Goal: Check status: Check status

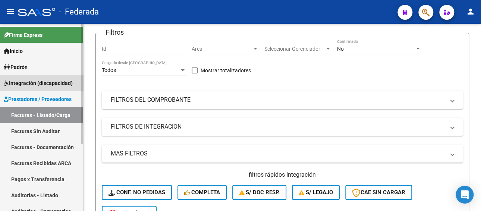
click at [45, 82] on span "Integración (discapacidad)" at bounding box center [38, 83] width 69 height 8
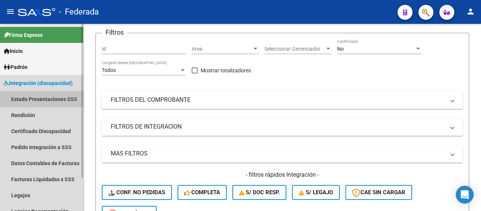
click at [45, 99] on link "Estado Presentaciones SSS" at bounding box center [41, 99] width 83 height 16
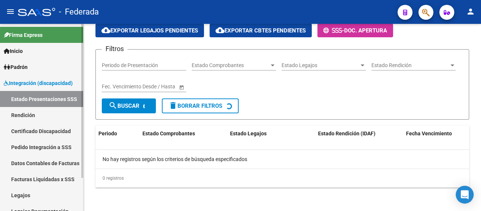
click at [47, 80] on span "Integración (discapacidad)" at bounding box center [38, 83] width 69 height 8
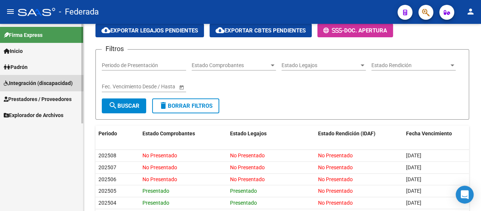
scroll to position [75, 0]
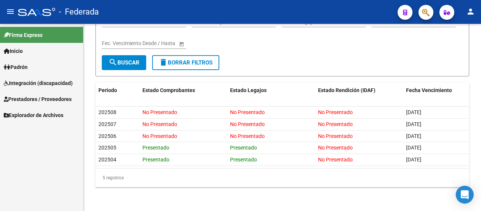
click at [42, 102] on span "Prestadores / Proveedores" at bounding box center [38, 99] width 68 height 8
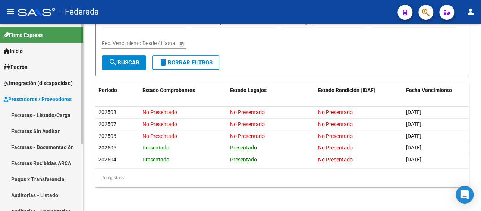
click at [45, 114] on link "Facturas - Listado/Carga" at bounding box center [41, 115] width 83 height 16
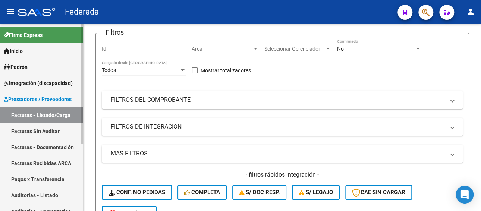
click at [34, 94] on link "Prestadores / Proveedores" at bounding box center [41, 99] width 83 height 16
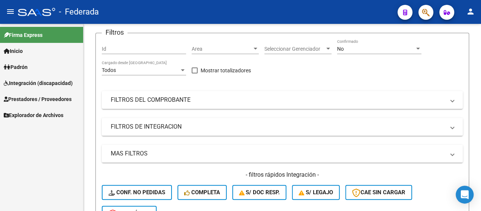
click at [38, 80] on span "Integración (discapacidad)" at bounding box center [38, 83] width 69 height 8
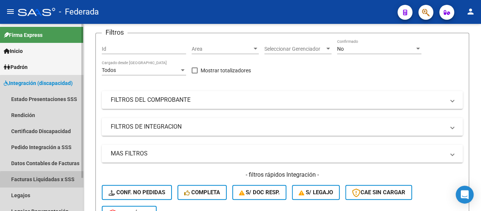
click at [50, 181] on link "Facturas Liquidadas x SSS" at bounding box center [41, 179] width 83 height 16
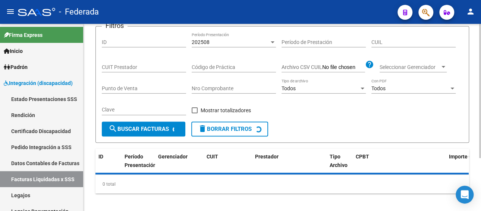
scroll to position [75, 0]
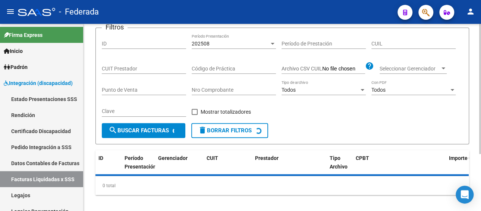
click at [145, 72] on div "CUIT Prestador" at bounding box center [144, 66] width 84 height 15
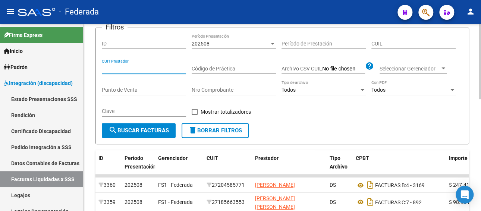
click at [145, 69] on input "CUIT Prestador" at bounding box center [144, 69] width 84 height 6
paste input "27-25291092-7"
type input "27-25291092-7"
click at [218, 44] on div "202508" at bounding box center [229, 44] width 77 height 6
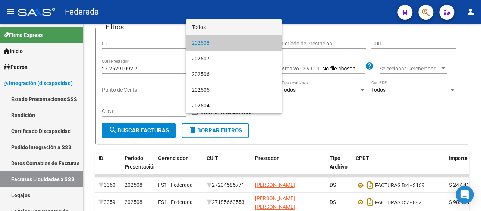
click at [212, 29] on span "Todos" at bounding box center [233, 27] width 84 height 16
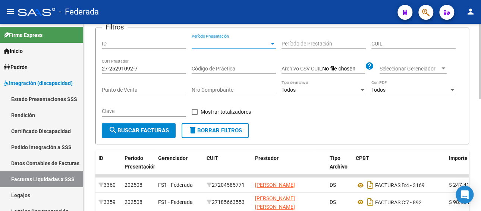
click at [134, 133] on span "search Buscar Facturas" at bounding box center [138, 130] width 60 height 7
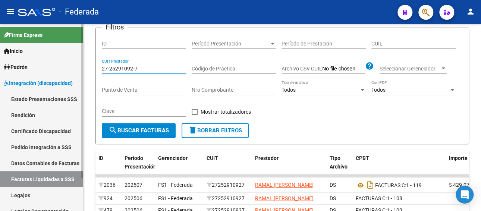
drag, startPoint x: 85, startPoint y: 70, endPoint x: 80, endPoint y: 70, distance: 4.5
click at [80, 70] on mat-sidenav-container "Firma Express Inicio Calendario SSS Instructivos Padrón Afiliados Empadronados …" at bounding box center [240, 117] width 481 height 187
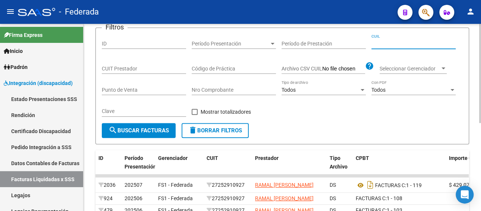
click at [385, 44] on input "CUIL" at bounding box center [413, 44] width 84 height 6
paste input "20-50867013-4"
type input "20-50867013-4"
click at [169, 130] on button "search Buscar Facturas" at bounding box center [139, 130] width 74 height 15
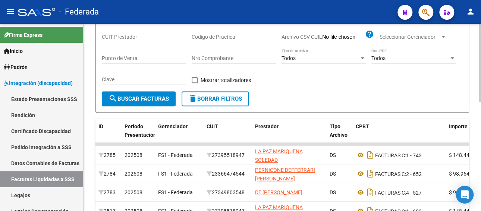
scroll to position [149, 0]
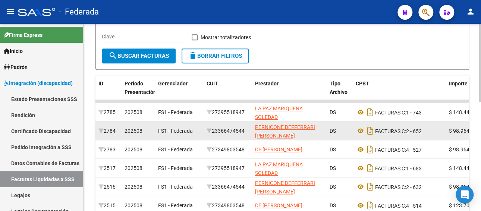
drag, startPoint x: 248, startPoint y: 129, endPoint x: 213, endPoint y: 132, distance: 35.9
click at [213, 132] on datatable-body-cell "23366474544" at bounding box center [227, 130] width 48 height 18
copy div "23366474544"
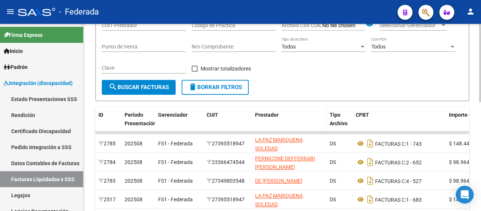
scroll to position [37, 0]
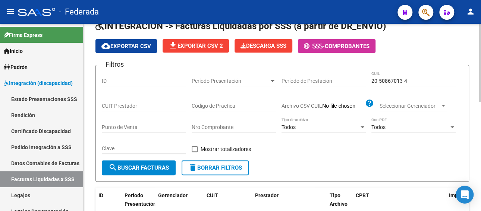
click at [150, 103] on input "CUIT Prestador" at bounding box center [144, 106] width 84 height 6
paste input "23-36647454-4"
type input "23-36647454-4"
click at [148, 168] on span "search Buscar Facturas" at bounding box center [138, 167] width 60 height 7
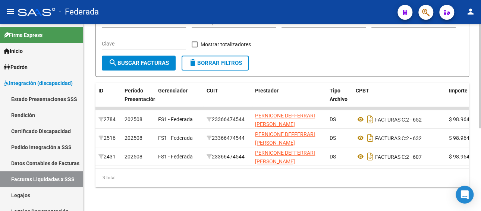
scroll to position [148, 0]
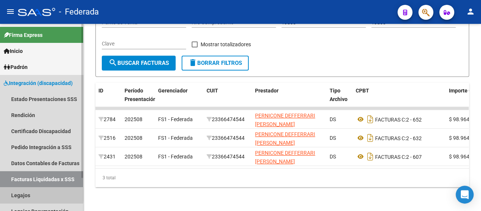
click at [22, 191] on link "Legajos" at bounding box center [41, 195] width 83 height 16
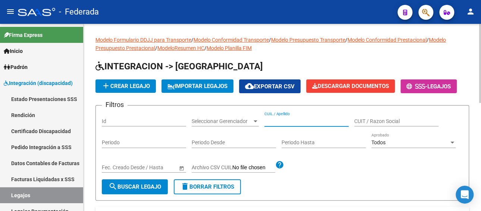
click at [284, 122] on input "CUIL / Apellido" at bounding box center [306, 121] width 84 height 6
paste input "Lazzaroni [PERSON_NAME]"
type input "Lazzaroni [PERSON_NAME]"
click at [139, 185] on span "search Buscar Legajo" at bounding box center [134, 186] width 53 height 7
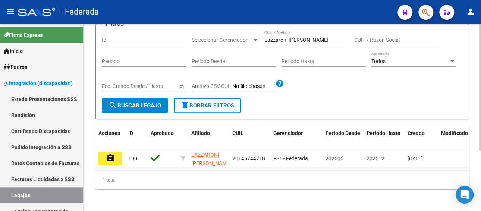
scroll to position [89, 0]
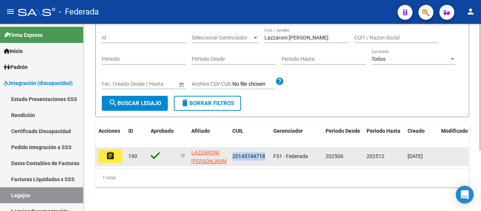
drag, startPoint x: 264, startPoint y: 150, endPoint x: 231, endPoint y: 152, distance: 33.2
click at [231, 152] on datatable-body-cell "20145744718" at bounding box center [249, 156] width 41 height 18
copy span "20145744718"
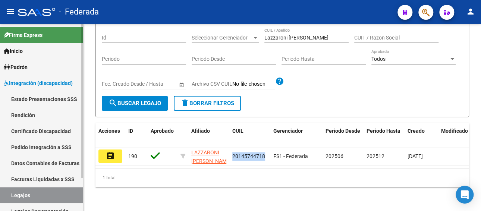
click at [38, 177] on link "Facturas Liquidadas x SSS" at bounding box center [41, 179] width 83 height 16
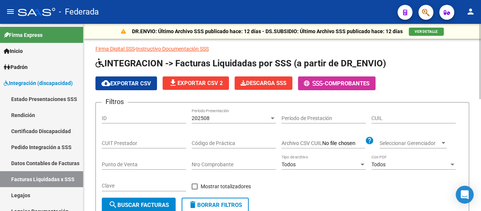
click at [144, 143] on input "CUIT Prestador" at bounding box center [144, 143] width 84 height 6
paste input "20-14574471-8"
type input "20-14574471-8"
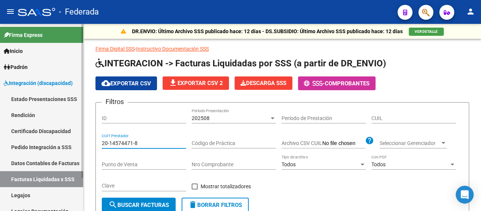
drag, startPoint x: 152, startPoint y: 142, endPoint x: 64, endPoint y: 142, distance: 87.9
click at [64, 142] on mat-sidenav-container "Firma Express Inicio Calendario SSS Instructivos Padrón Afiliados Empadronados …" at bounding box center [240, 117] width 481 height 187
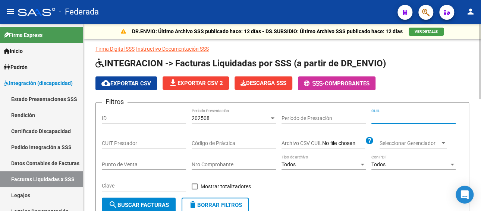
click at [395, 117] on input "CUIL" at bounding box center [413, 118] width 84 height 6
paste input "20-14574471-8"
type input "20-14574471-8"
click at [210, 115] on div "202508" at bounding box center [229, 118] width 77 height 6
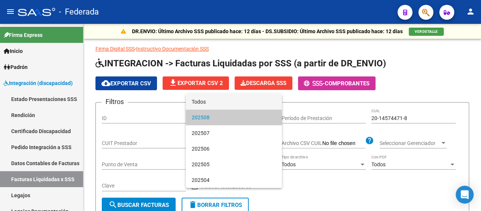
click at [216, 101] on span "Todos" at bounding box center [233, 102] width 84 height 16
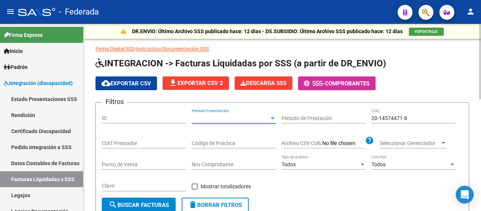
click at [142, 202] on span "search Buscar Facturas" at bounding box center [138, 205] width 60 height 7
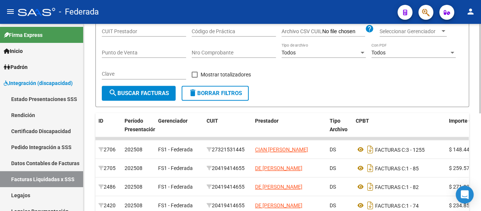
scroll to position [149, 0]
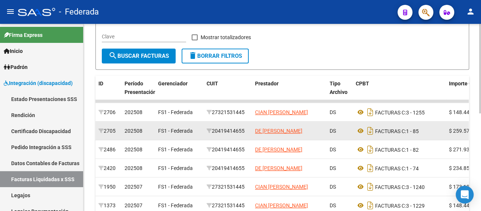
drag, startPoint x: 248, startPoint y: 130, endPoint x: 213, endPoint y: 131, distance: 34.7
click at [213, 131] on div "20419414655" at bounding box center [227, 131] width 42 height 9
copy div "20419414655"
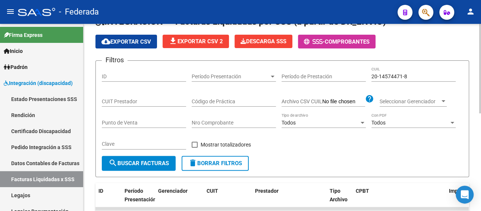
scroll to position [37, 0]
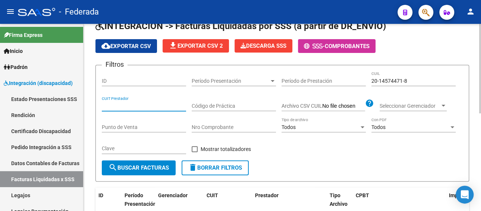
click at [141, 103] on input "CUIT Prestador" at bounding box center [144, 106] width 84 height 6
paste input "20-41941465-5"
type input "20-41941465-5"
click at [145, 169] on span "search Buscar Facturas" at bounding box center [138, 167] width 60 height 7
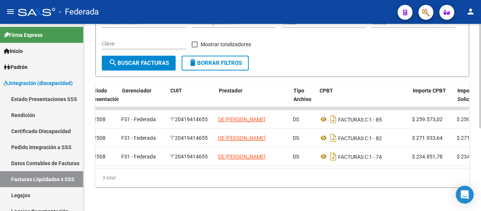
scroll to position [0, 34]
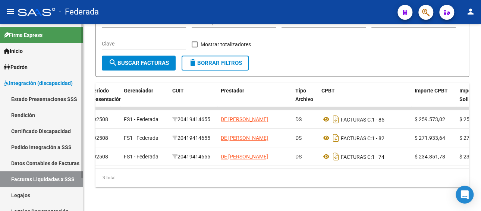
click at [41, 192] on link "Legajos" at bounding box center [41, 195] width 83 height 16
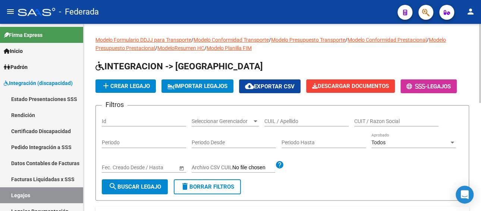
click at [296, 120] on input "CUIL / Apellido" at bounding box center [306, 121] width 84 height 6
paste input "20520083104"
type input "20520083104"
click at [143, 185] on span "search Buscar Legajo" at bounding box center [134, 186] width 53 height 7
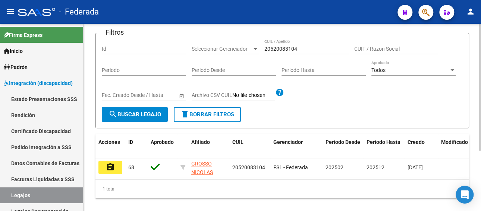
scroll to position [75, 0]
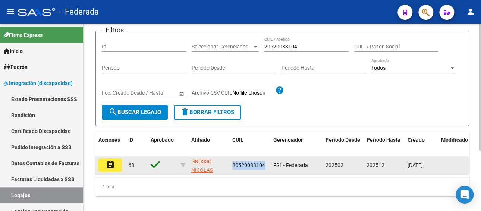
drag, startPoint x: 262, startPoint y: 164, endPoint x: 231, endPoint y: 160, distance: 30.5
click at [231, 160] on datatable-body-cell "20520083104" at bounding box center [249, 165] width 41 height 18
copy span "20520083104"
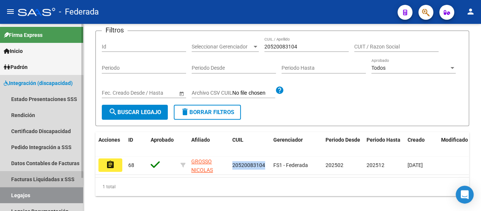
click at [35, 178] on link "Facturas Liquidadas x SSS" at bounding box center [41, 179] width 83 height 16
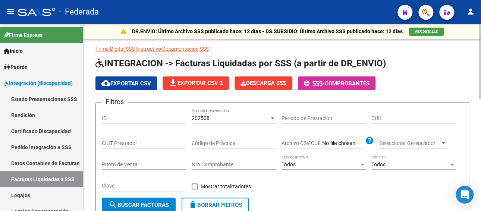
click at [133, 141] on input "CUIT Prestador" at bounding box center [144, 143] width 84 height 6
click at [254, 116] on div "202508" at bounding box center [229, 118] width 77 height 6
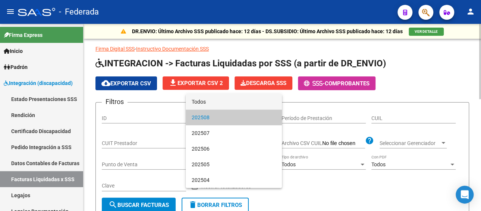
drag, startPoint x: 231, startPoint y: 102, endPoint x: 297, endPoint y: 119, distance: 67.9
click at [234, 105] on span "Todos" at bounding box center [233, 102] width 84 height 16
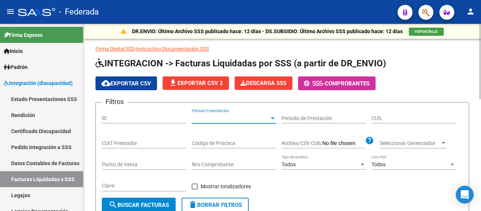
click at [381, 118] on input "CUIL" at bounding box center [413, 118] width 84 height 6
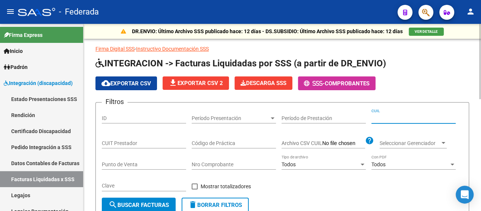
paste input "20-52008310-4"
type input "20-52008310-4"
click at [159, 203] on span "search Buscar Facturas" at bounding box center [138, 205] width 60 height 7
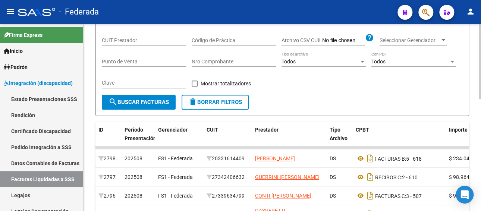
scroll to position [112, 0]
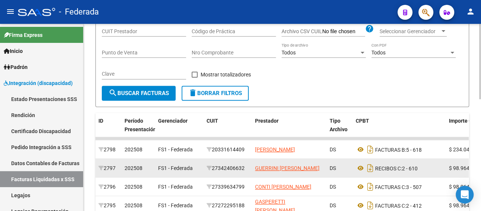
drag, startPoint x: 247, startPoint y: 167, endPoint x: 216, endPoint y: 167, distance: 30.5
click at [216, 167] on div "27342406632" at bounding box center [227, 168] width 42 height 9
copy div "27342406632"
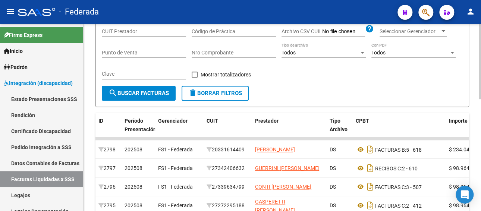
scroll to position [37, 0]
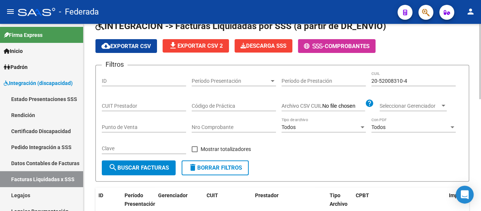
click at [134, 104] on input "CUIT Prestador" at bounding box center [144, 106] width 84 height 6
paste input "27-34240663-2"
type input "27-34240663-2"
click at [139, 172] on button "search Buscar Facturas" at bounding box center [139, 167] width 74 height 15
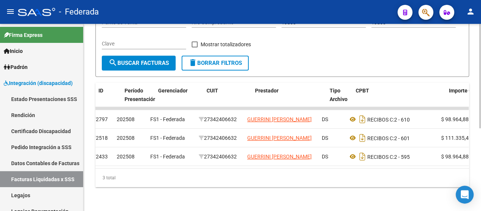
scroll to position [0, 0]
